Goal: Information Seeking & Learning: Find specific fact

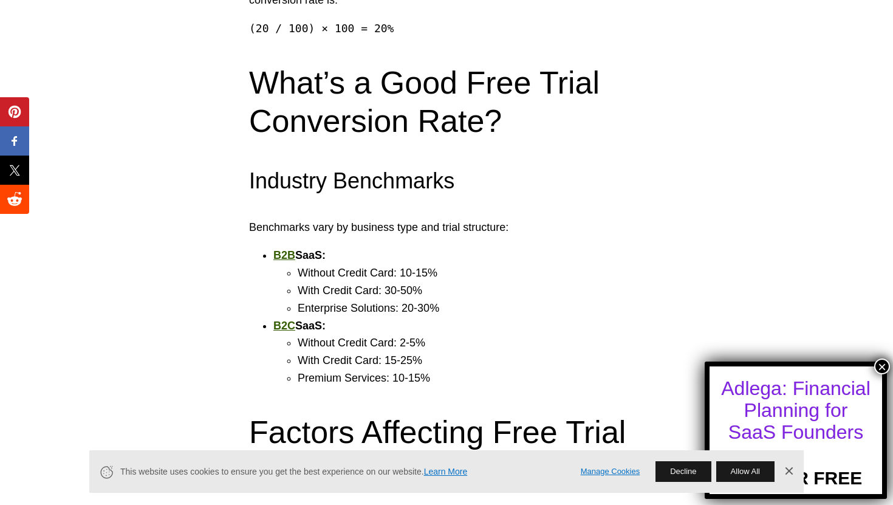
scroll to position [955, 0]
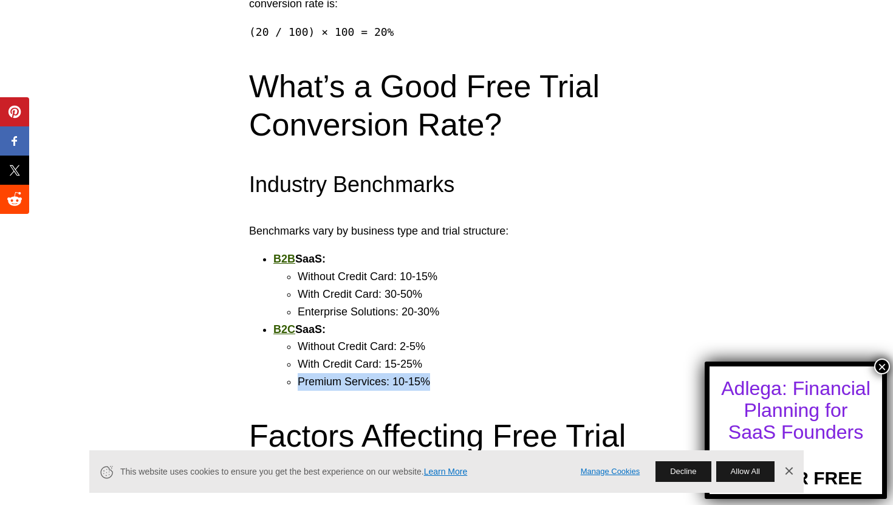
drag, startPoint x: 436, startPoint y: 340, endPoint x: 299, endPoint y: 338, distance: 136.7
click at [299, 373] on li "Premium Services: 10-15%" at bounding box center [471, 382] width 346 height 18
copy li "Premium Services: 10-15%"
click at [394, 356] on li "With Credit Card: 15-25%" at bounding box center [471, 365] width 346 height 18
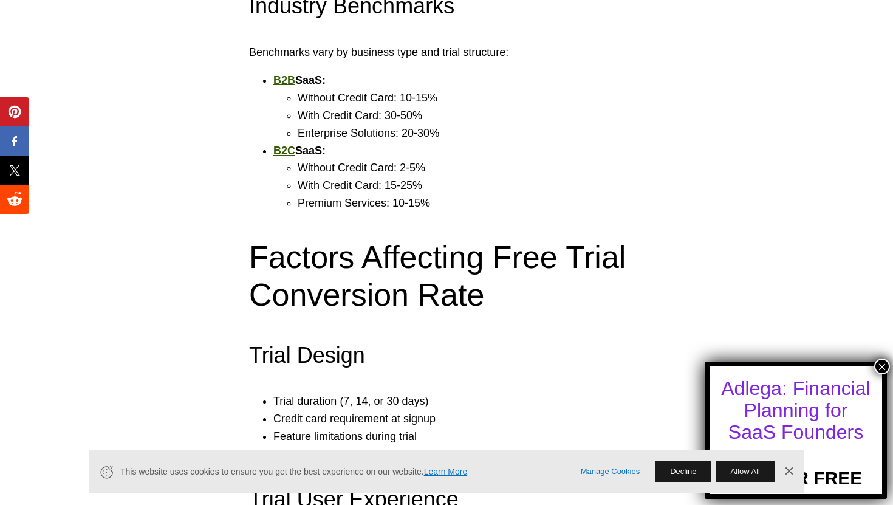
scroll to position [1137, 0]
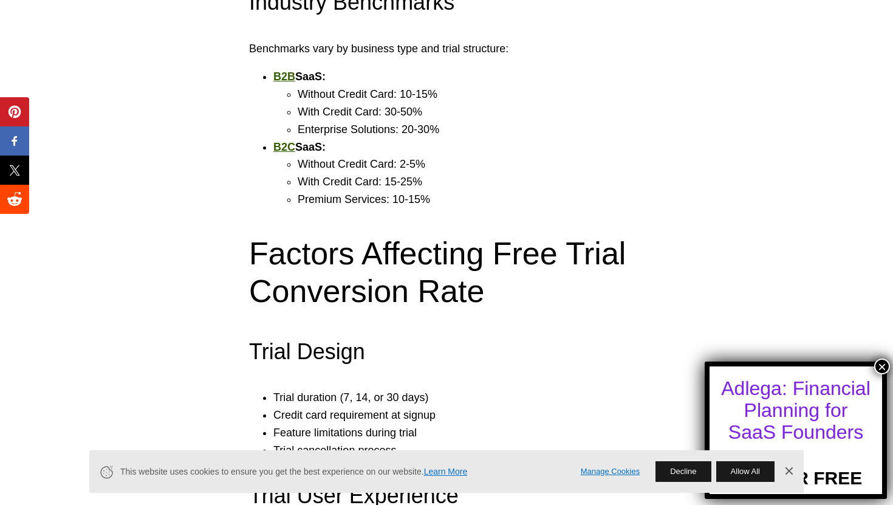
click at [394, 337] on h3 "Trial Design" at bounding box center [446, 352] width 395 height 30
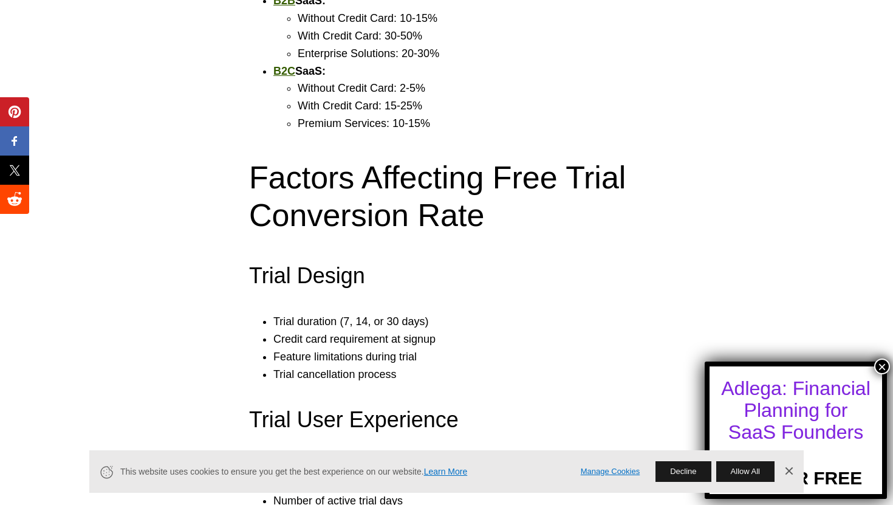
scroll to position [1257, 0]
